Goal: Transaction & Acquisition: Subscribe to service/newsletter

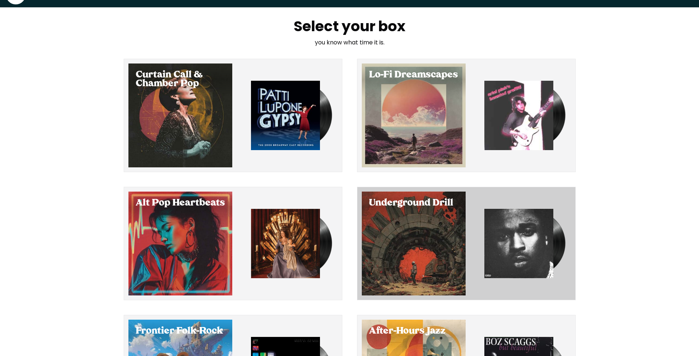
scroll to position [80, 0]
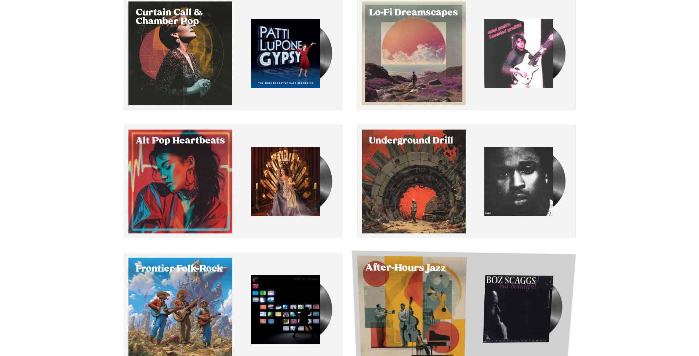
click at [509, 274] on div "button" at bounding box center [517, 308] width 105 height 102
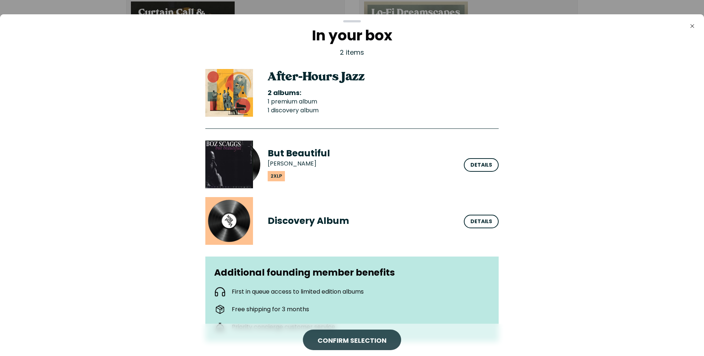
click at [378, 343] on span "CONFIRM SELECTION" at bounding box center [352, 340] width 69 height 10
